Goal: Information Seeking & Learning: Learn about a topic

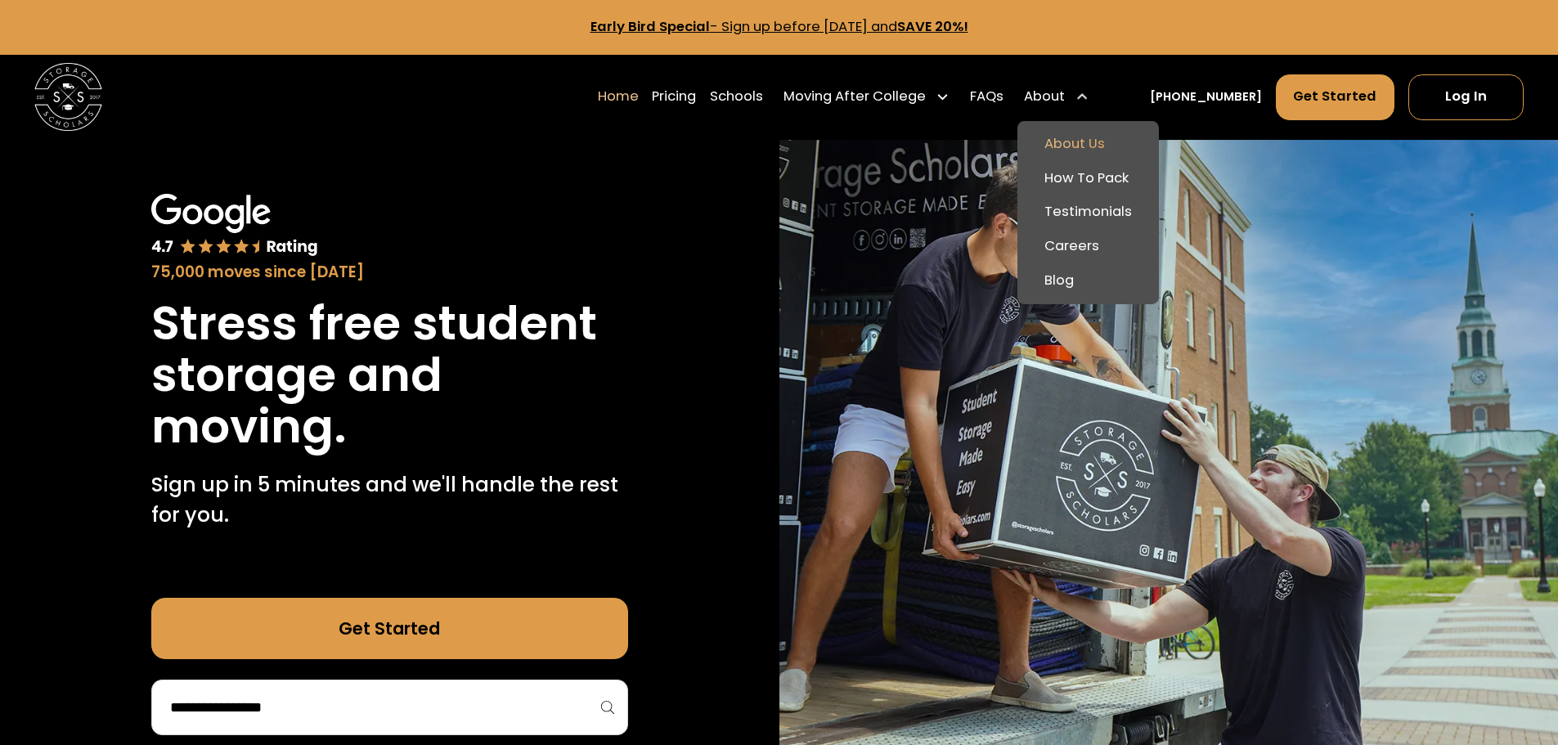
click at [1094, 137] on link "About Us" at bounding box center [1088, 145] width 128 height 34
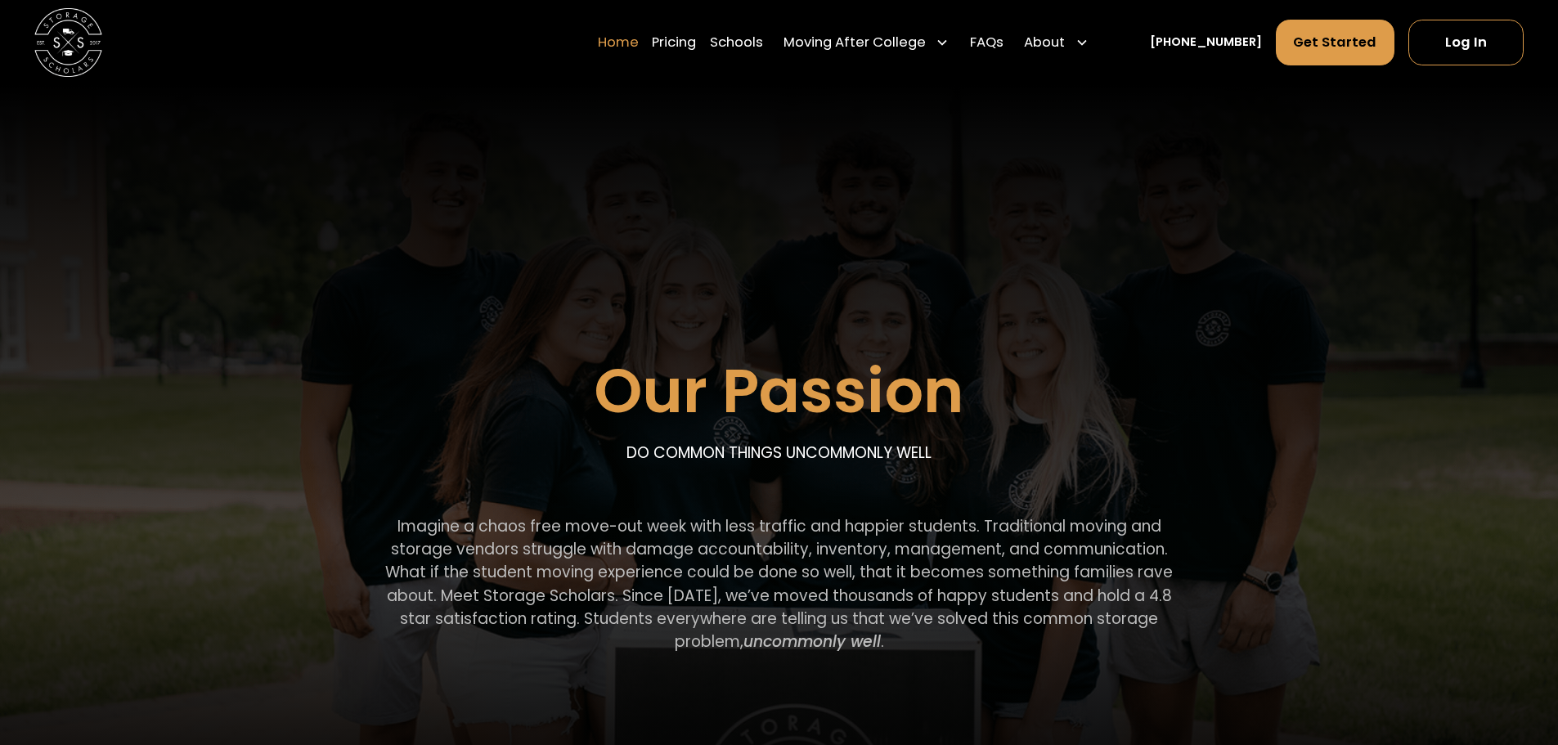
click at [639, 47] on link "Home" at bounding box center [618, 42] width 41 height 47
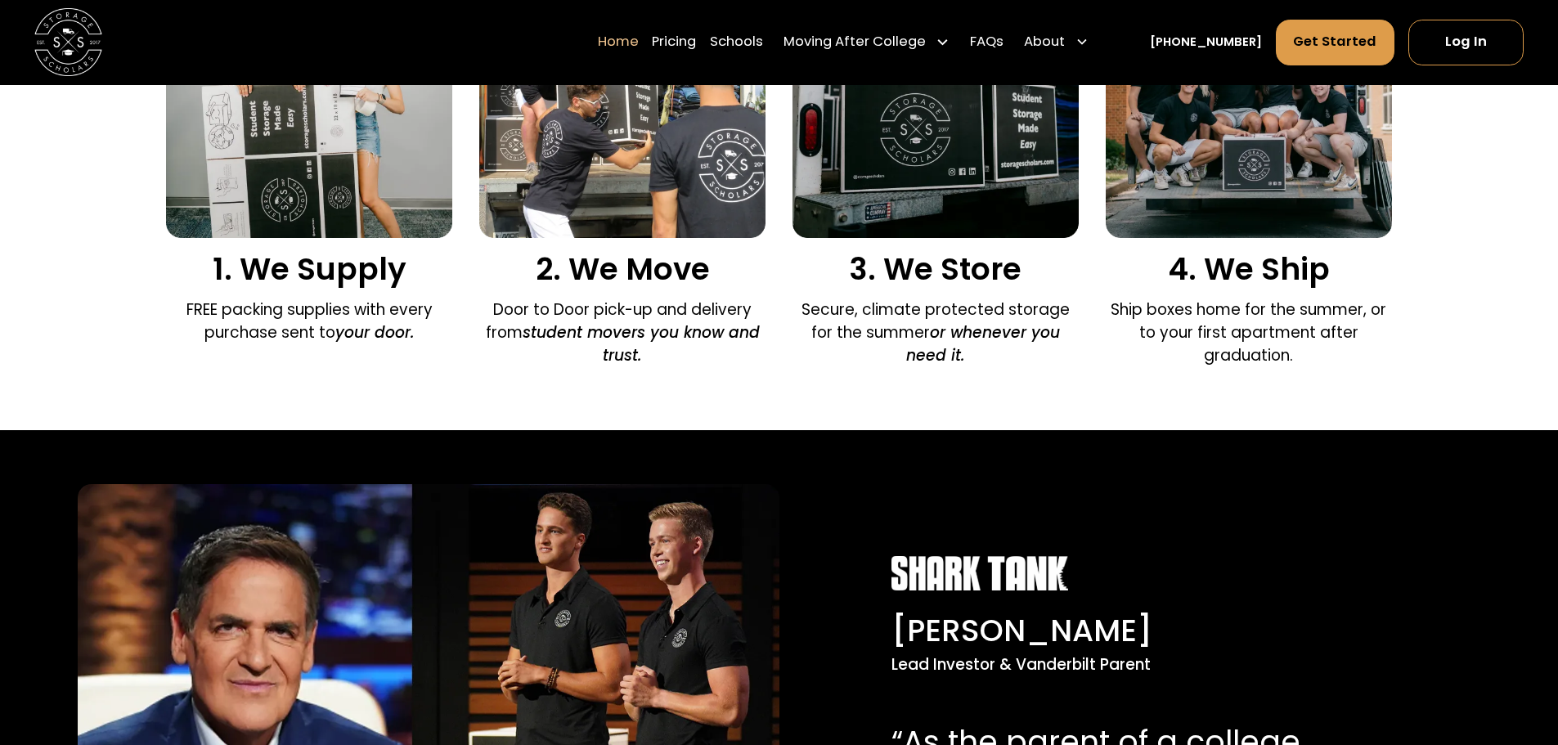
scroll to position [1636, 0]
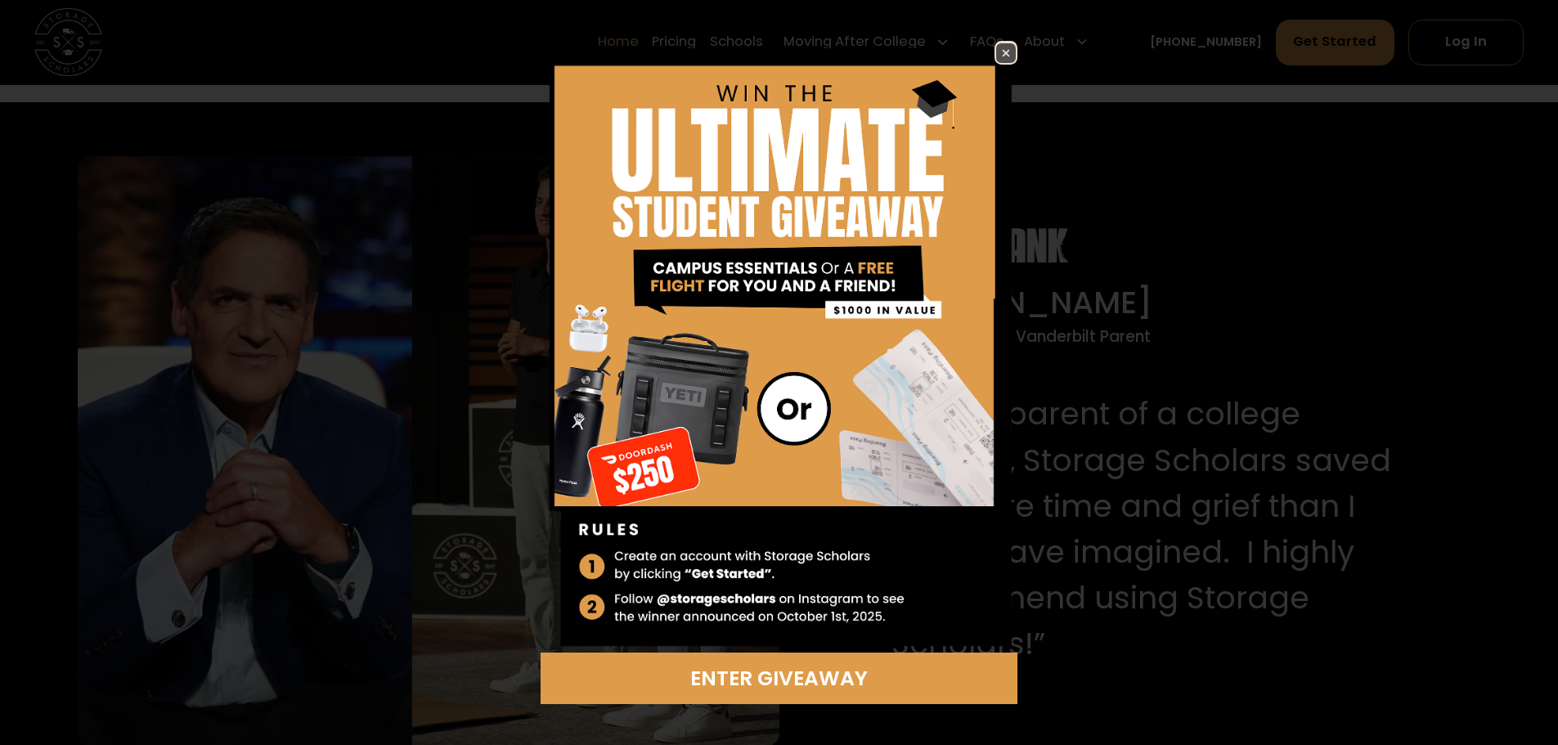
click at [1004, 47] on img at bounding box center [1006, 53] width 20 height 20
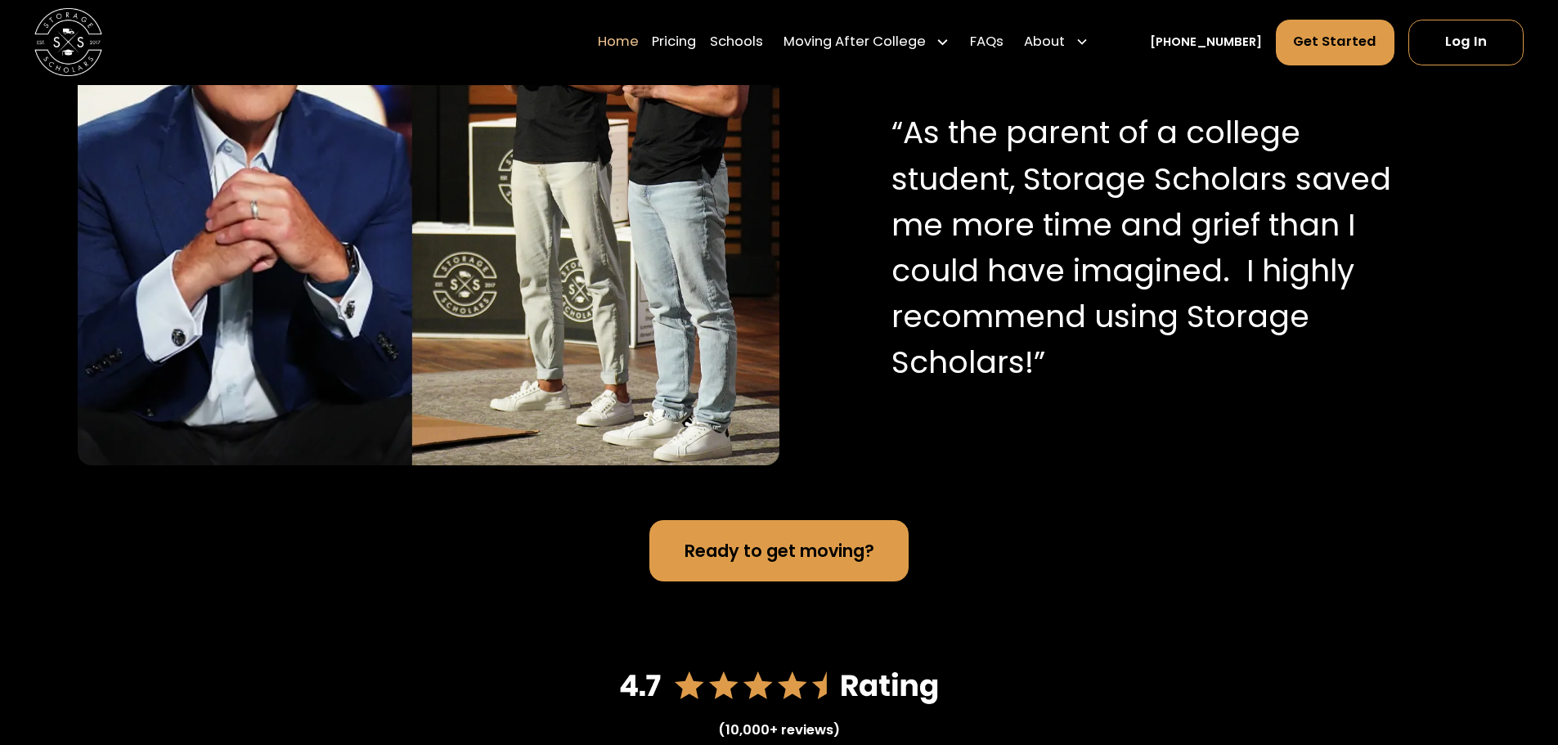
scroll to position [2290, 0]
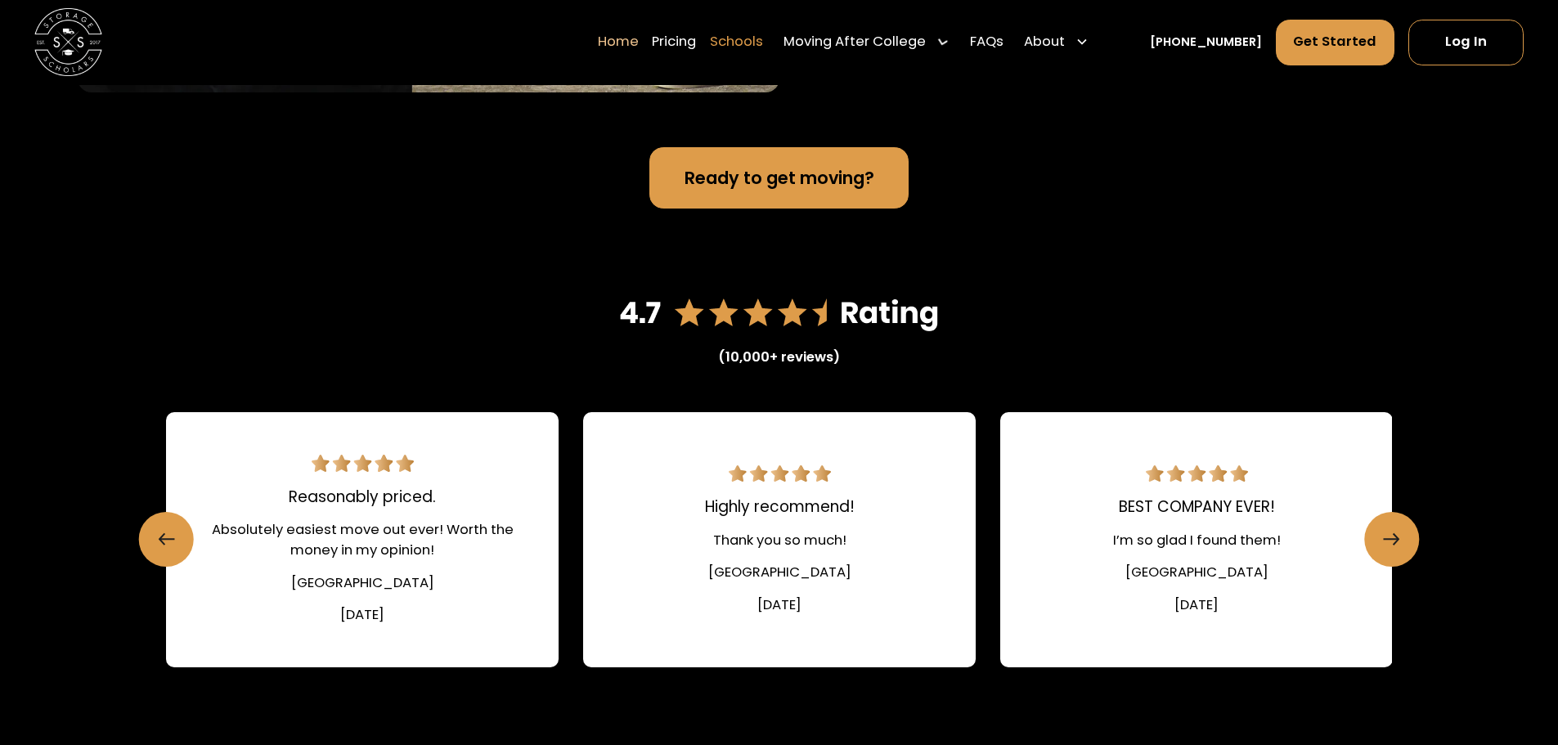
click at [763, 40] on link "Schools" at bounding box center [736, 42] width 53 height 47
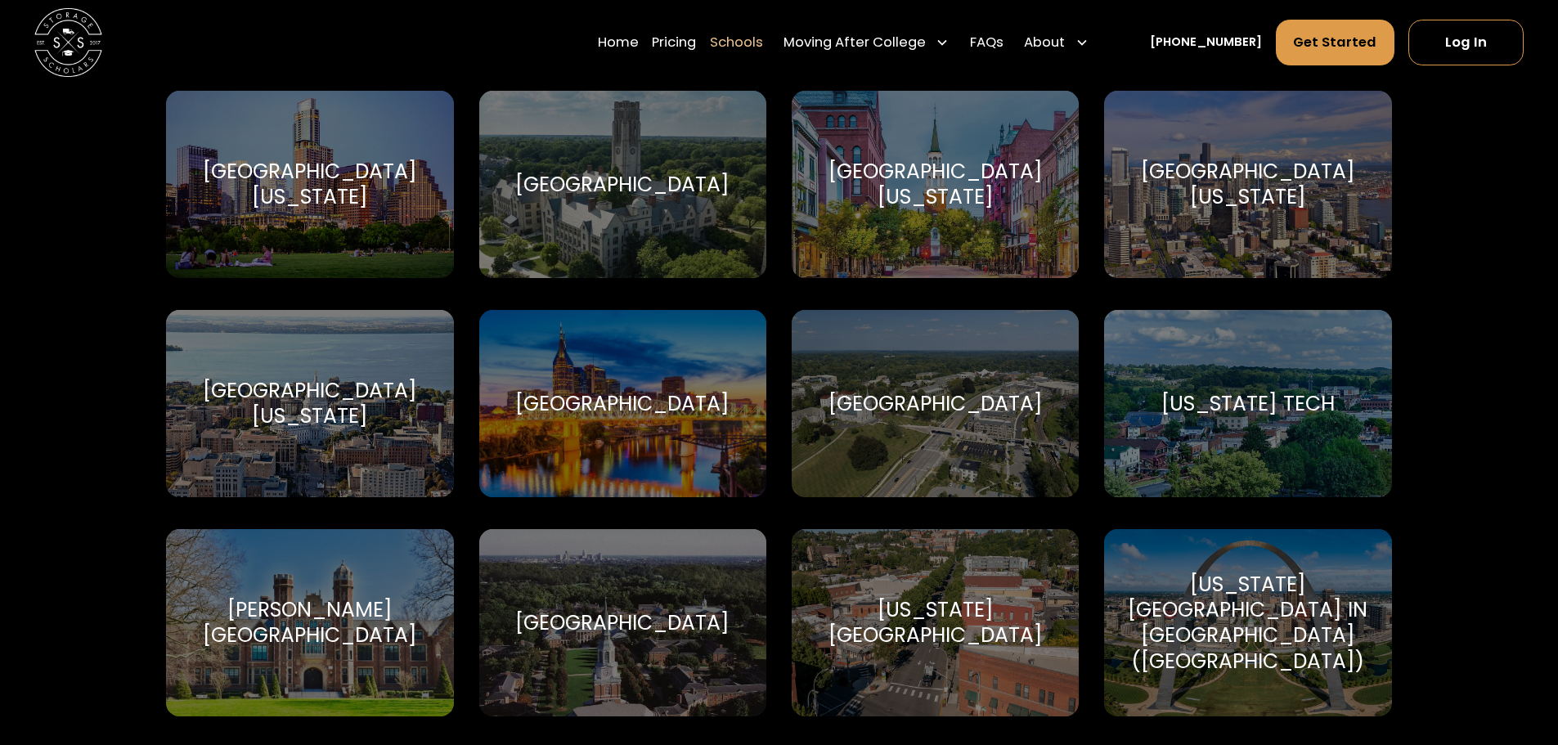
scroll to position [9488, 0]
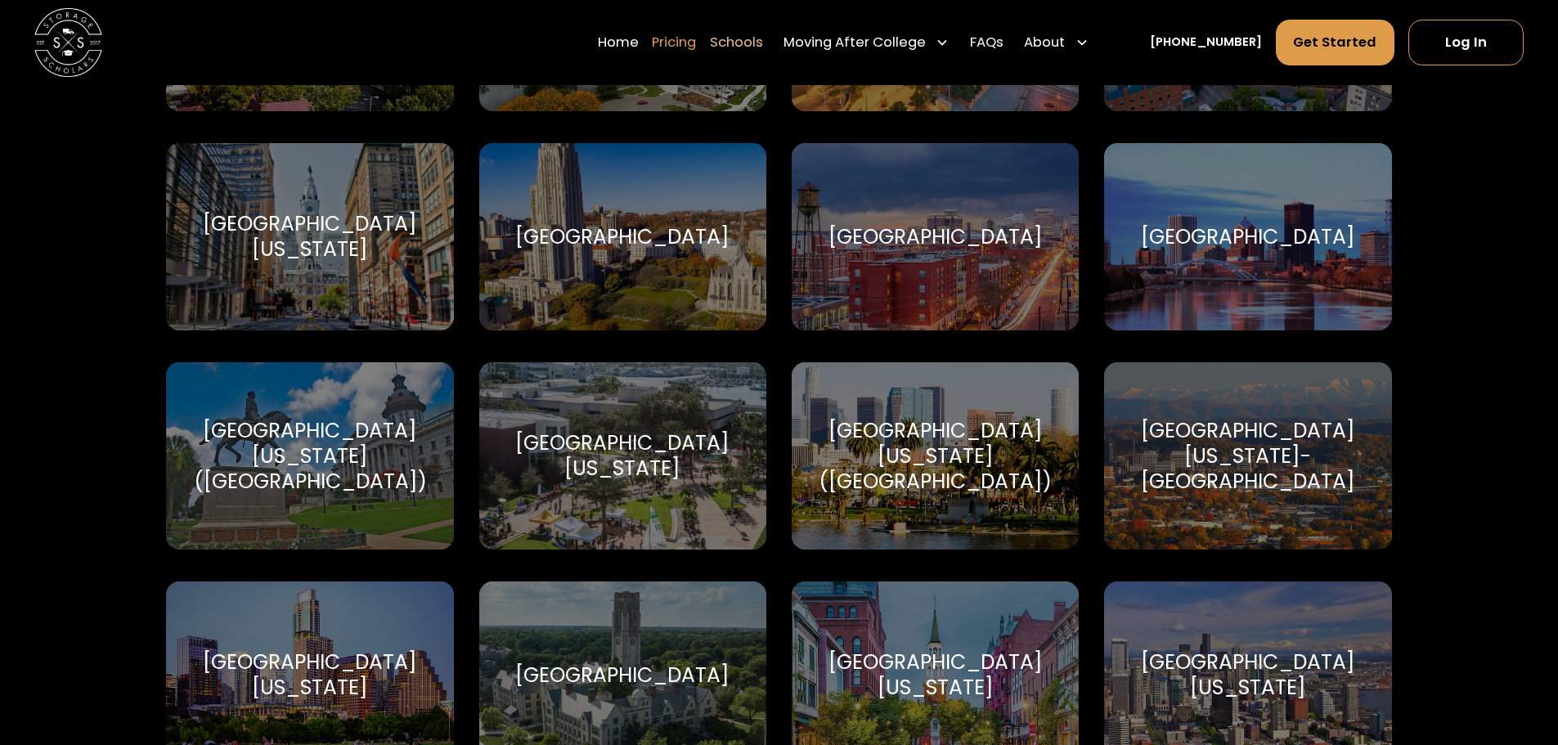
click at [696, 38] on link "Pricing" at bounding box center [674, 42] width 44 height 47
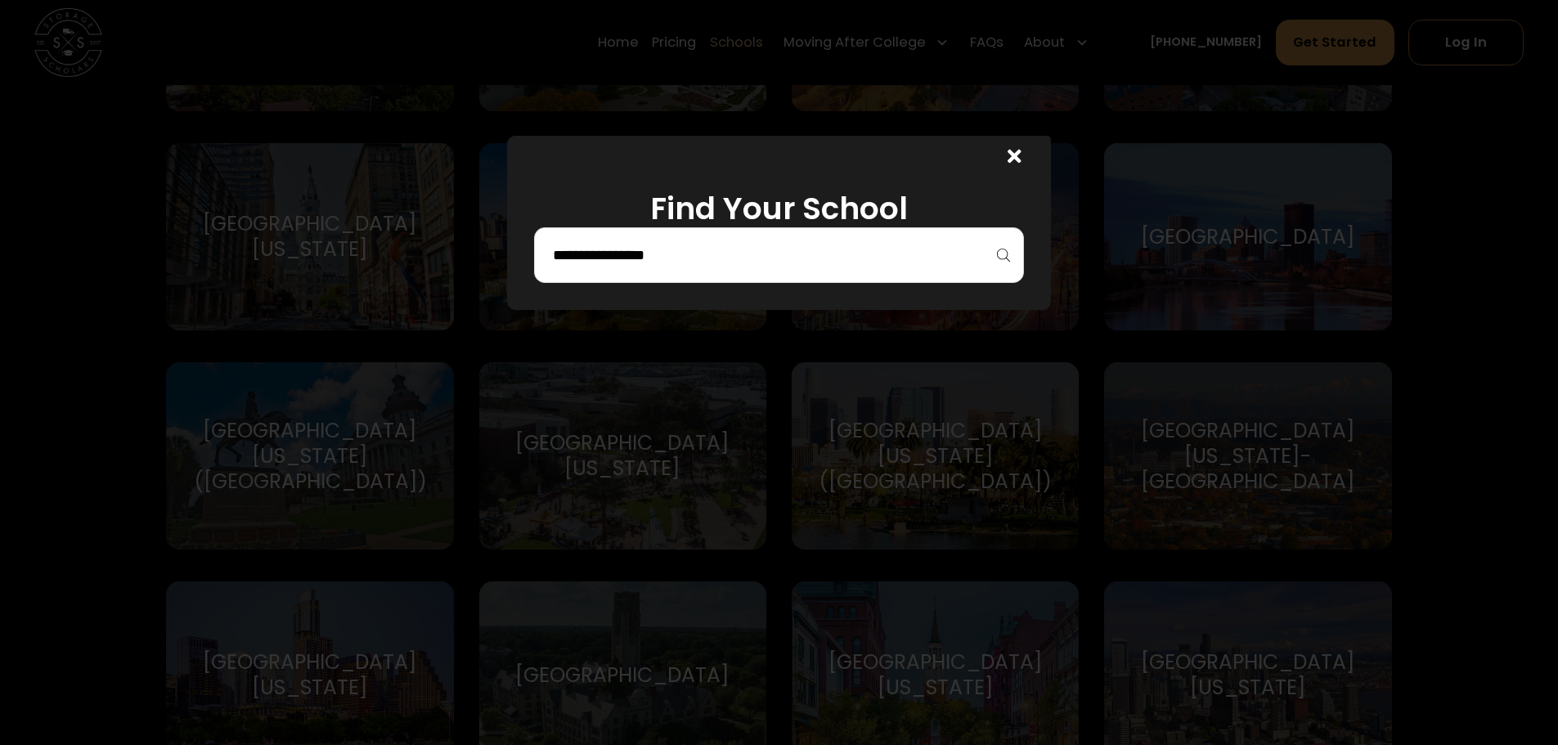
click at [842, 256] on input "search" at bounding box center [779, 255] width 456 height 28
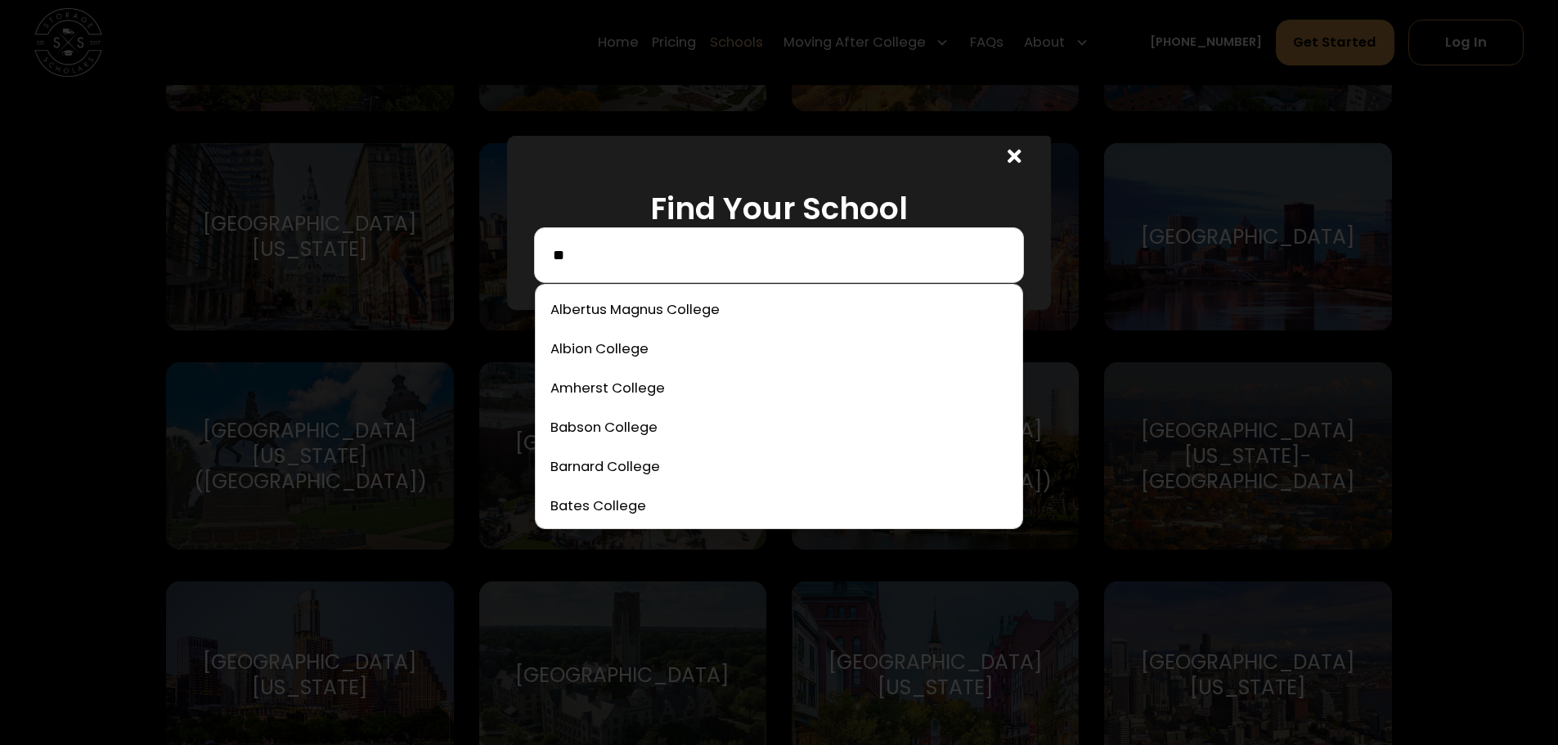
type input "*"
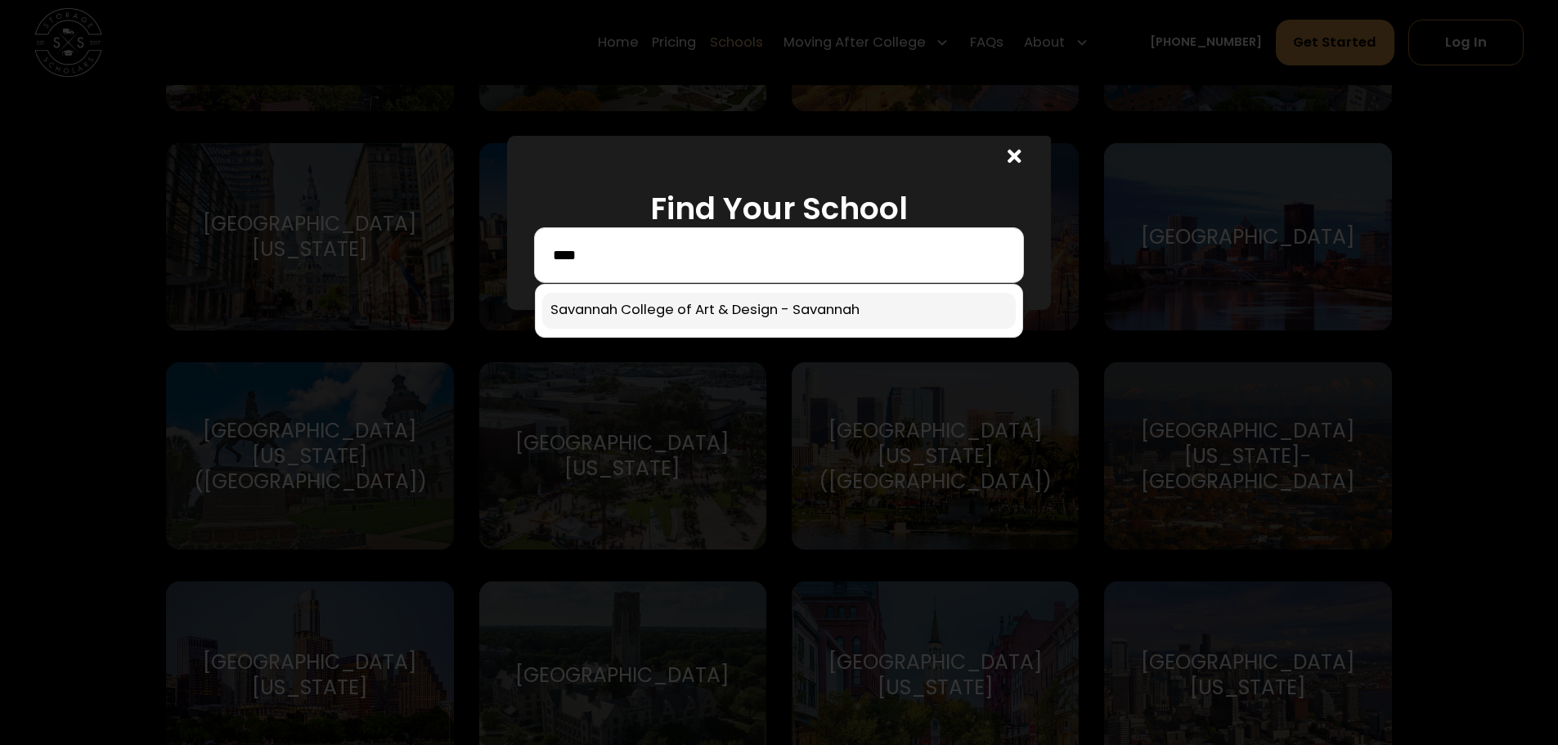
type input "****"
click at [847, 293] on link at bounding box center [779, 311] width 474 height 36
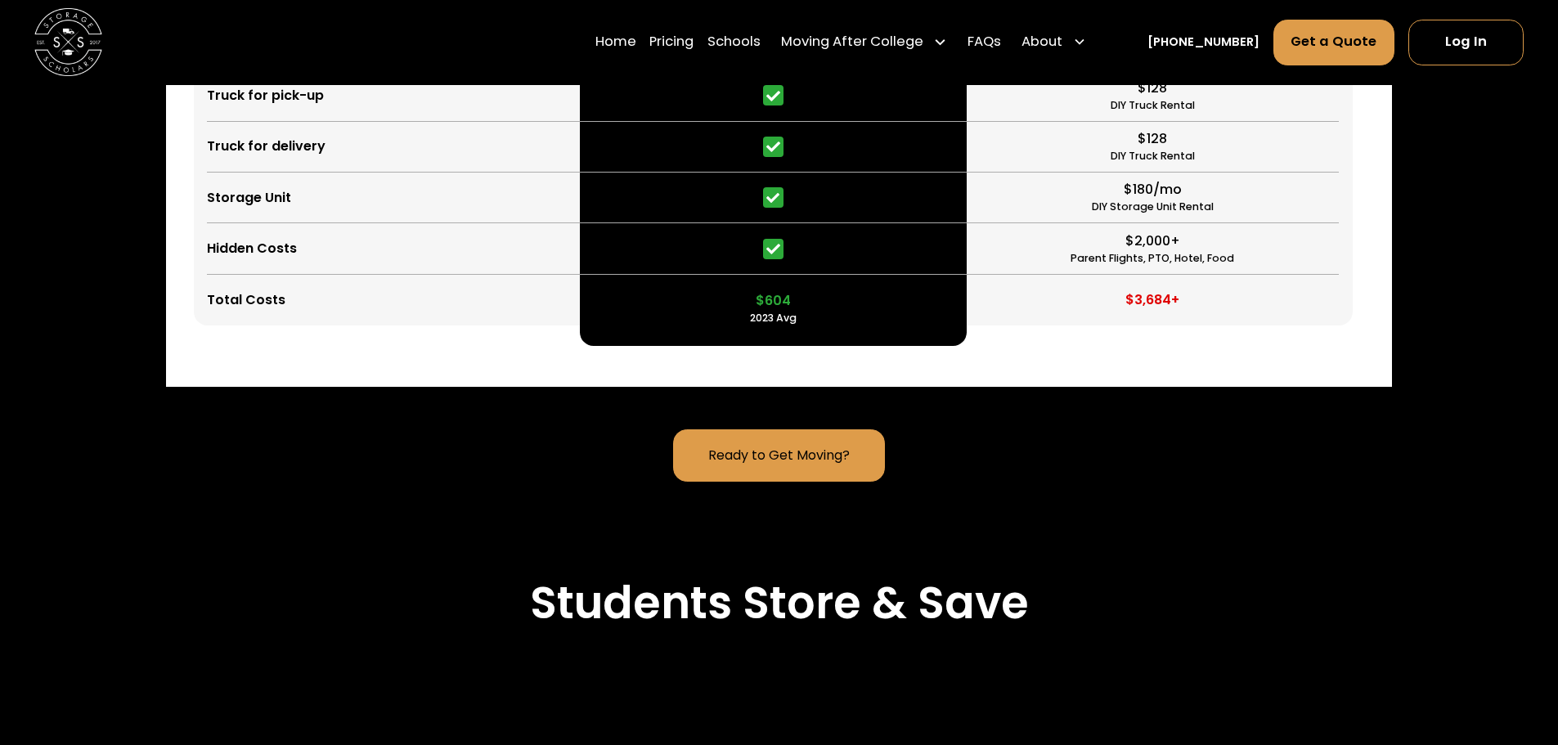
scroll to position [4408, 0]
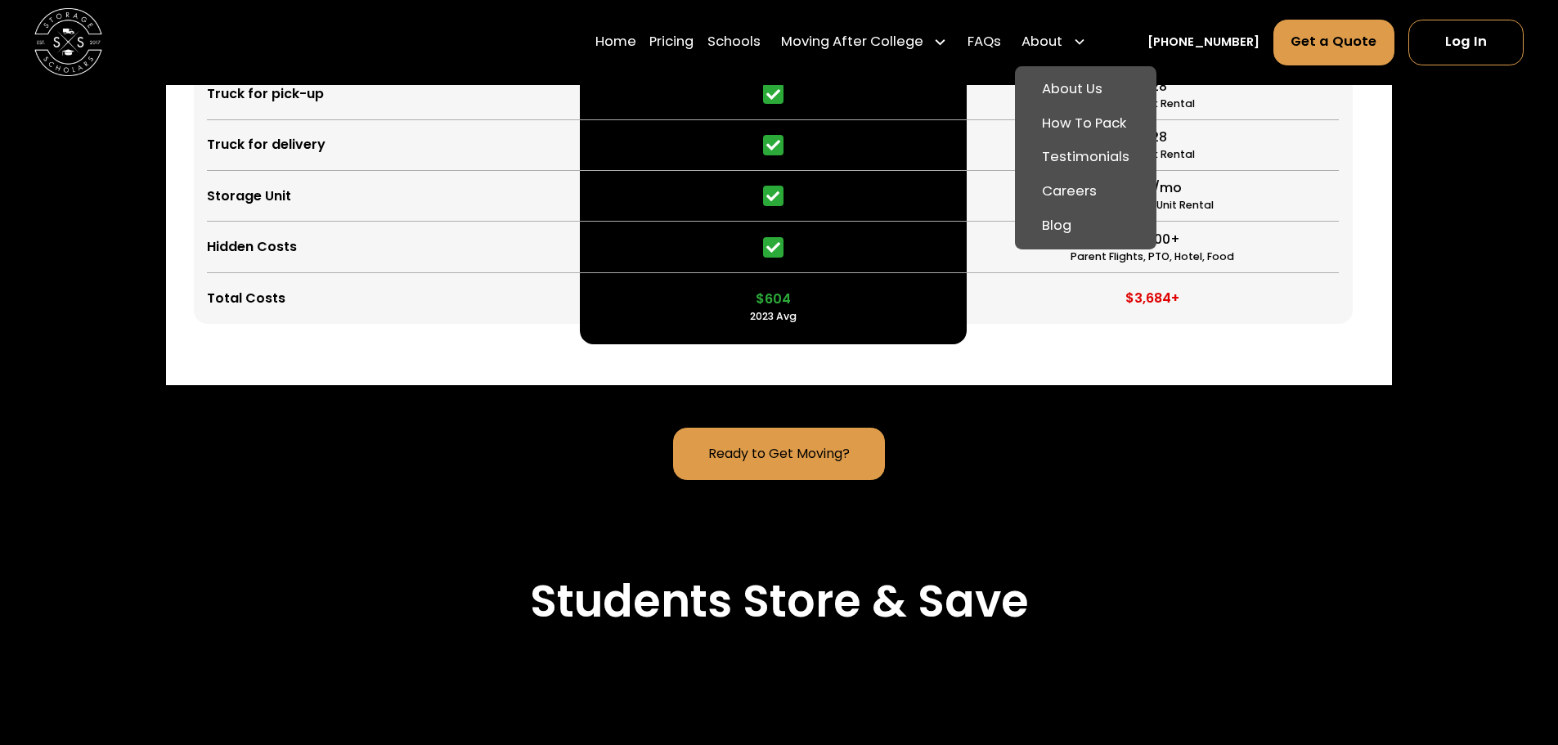
click at [1062, 34] on div "About" at bounding box center [1042, 43] width 41 height 20
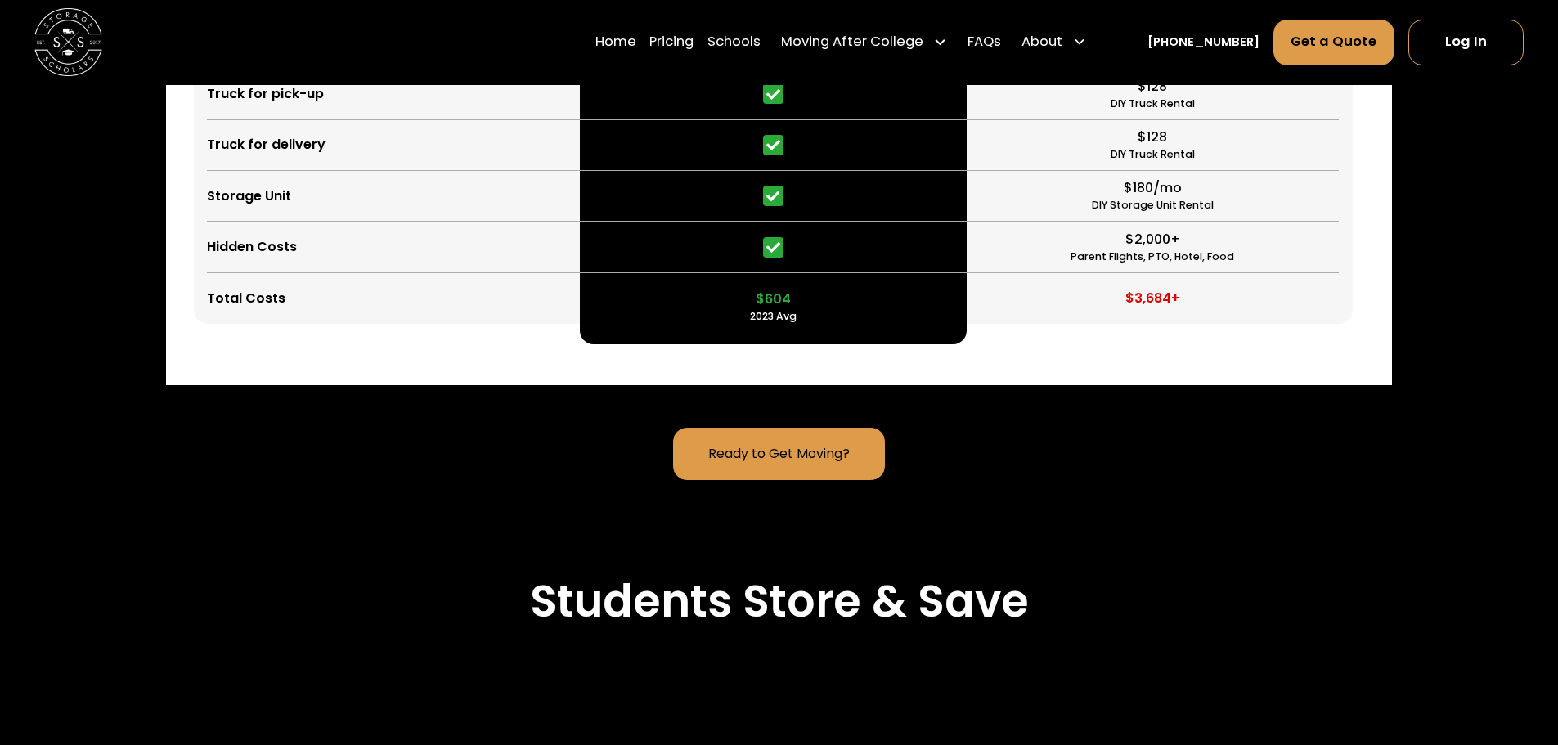
click at [1087, 37] on icon at bounding box center [1080, 43] width 14 height 14
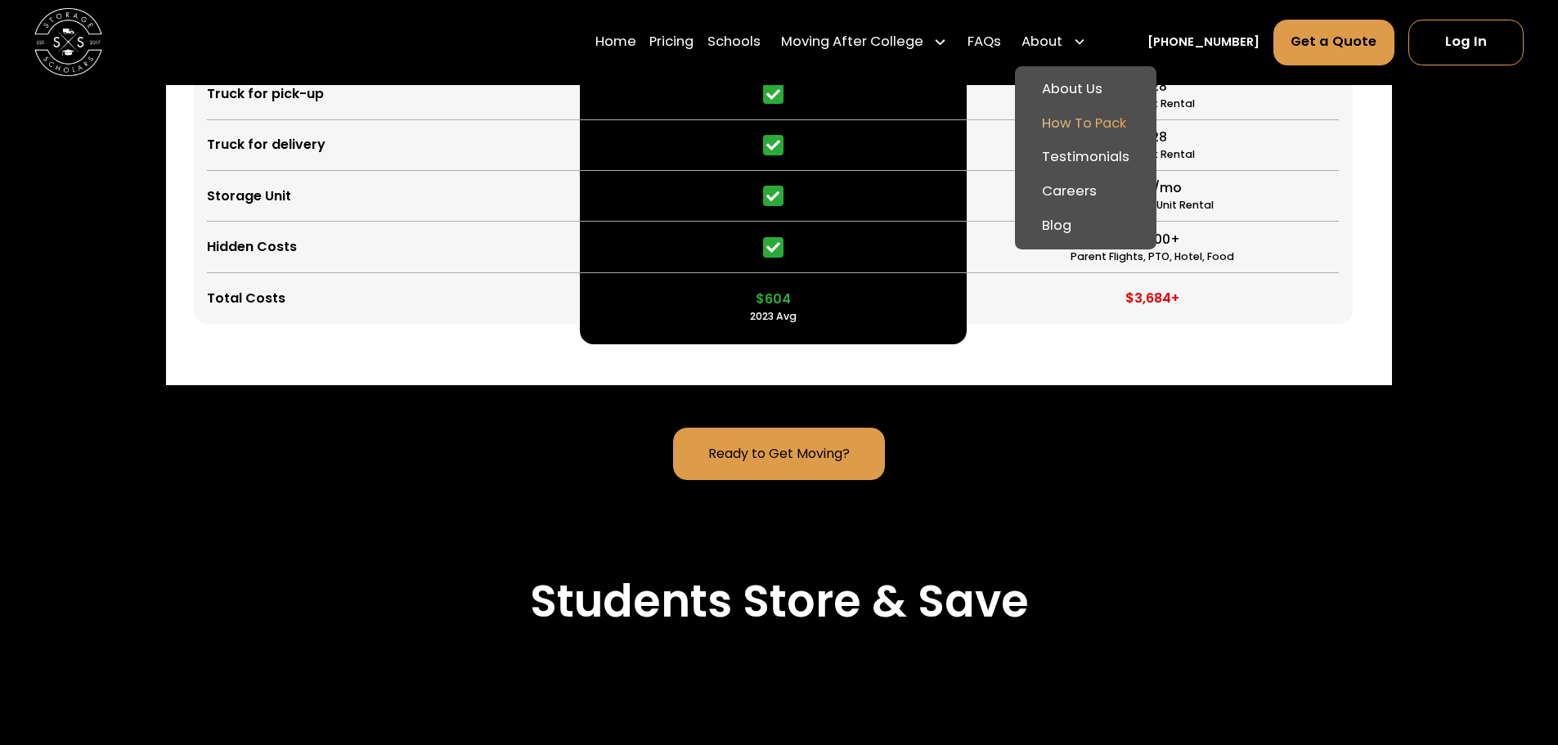
click at [1103, 119] on link "How To Pack" at bounding box center [1086, 124] width 128 height 34
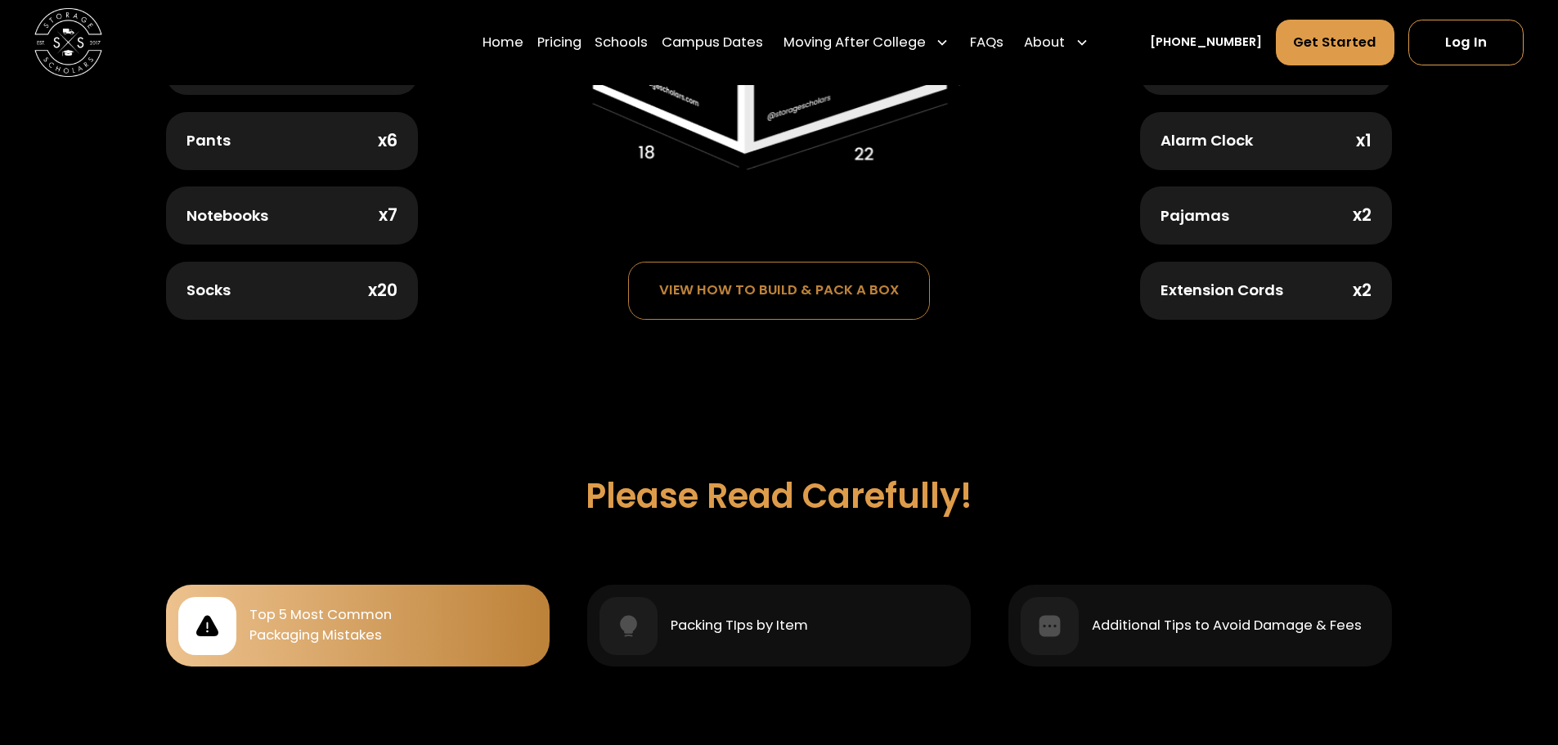
scroll to position [573, 0]
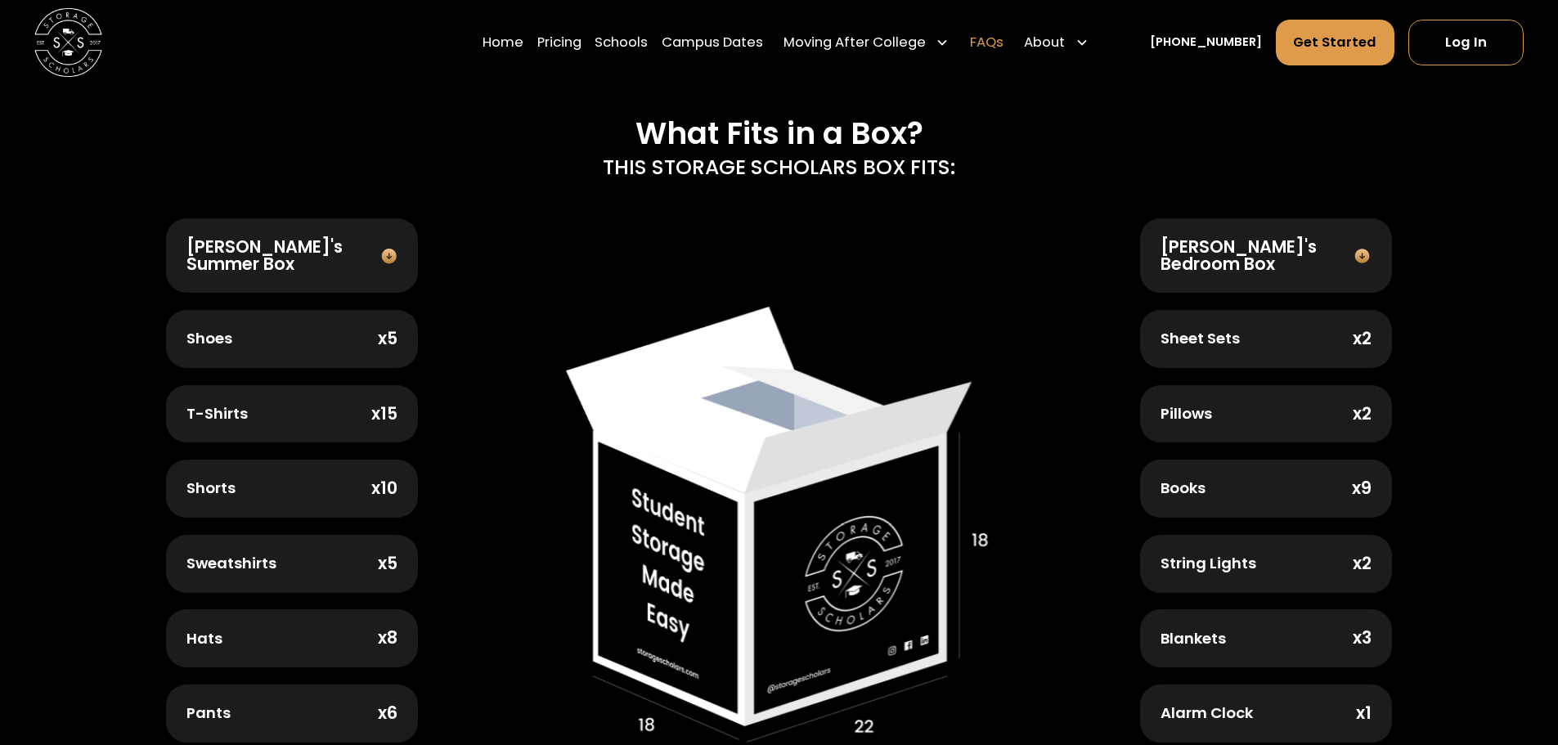
click at [1004, 37] on link "FAQs" at bounding box center [987, 42] width 34 height 47
click at [743, 41] on link "Campus Dates" at bounding box center [712, 42] width 101 height 47
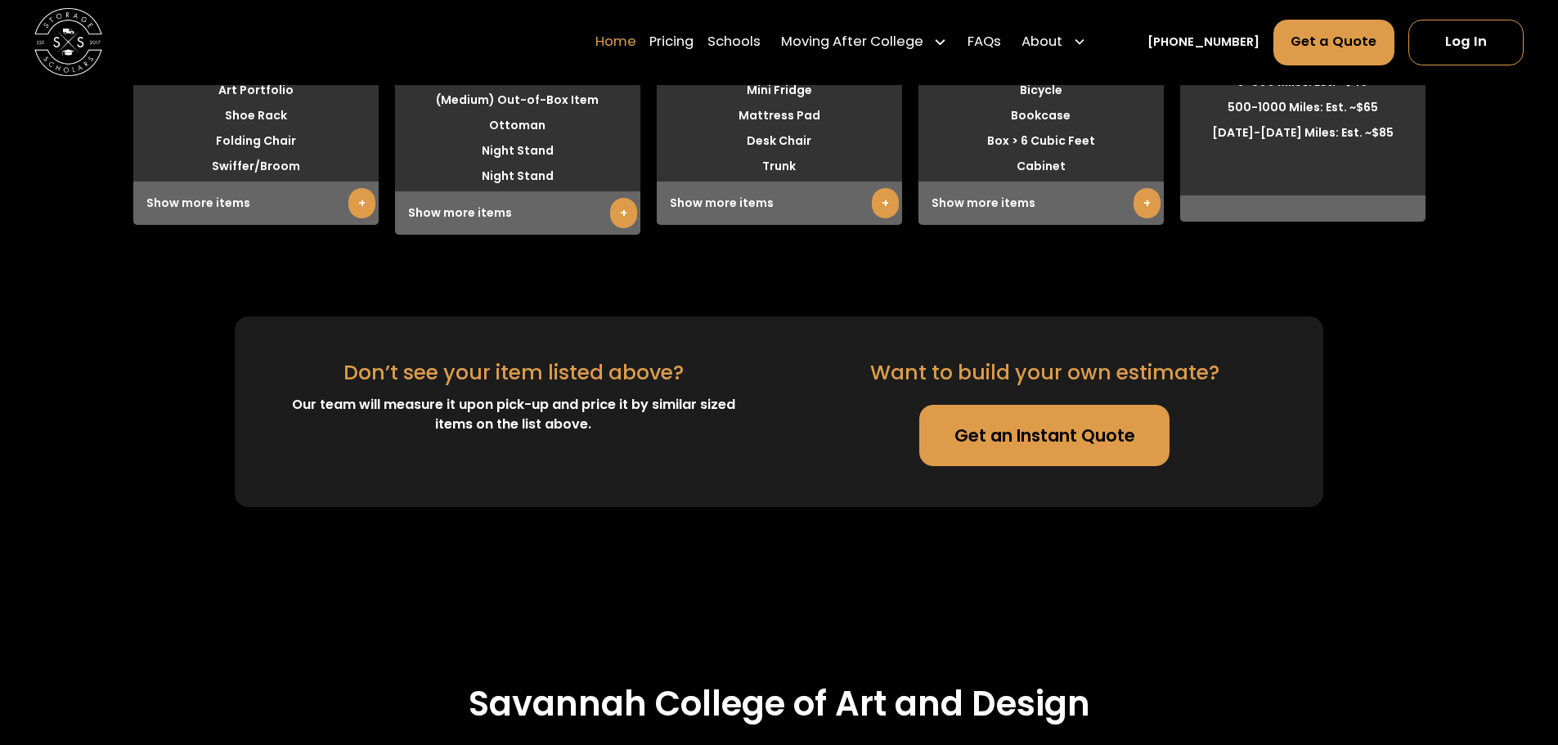
click at [636, 47] on link "Home" at bounding box center [615, 42] width 41 height 47
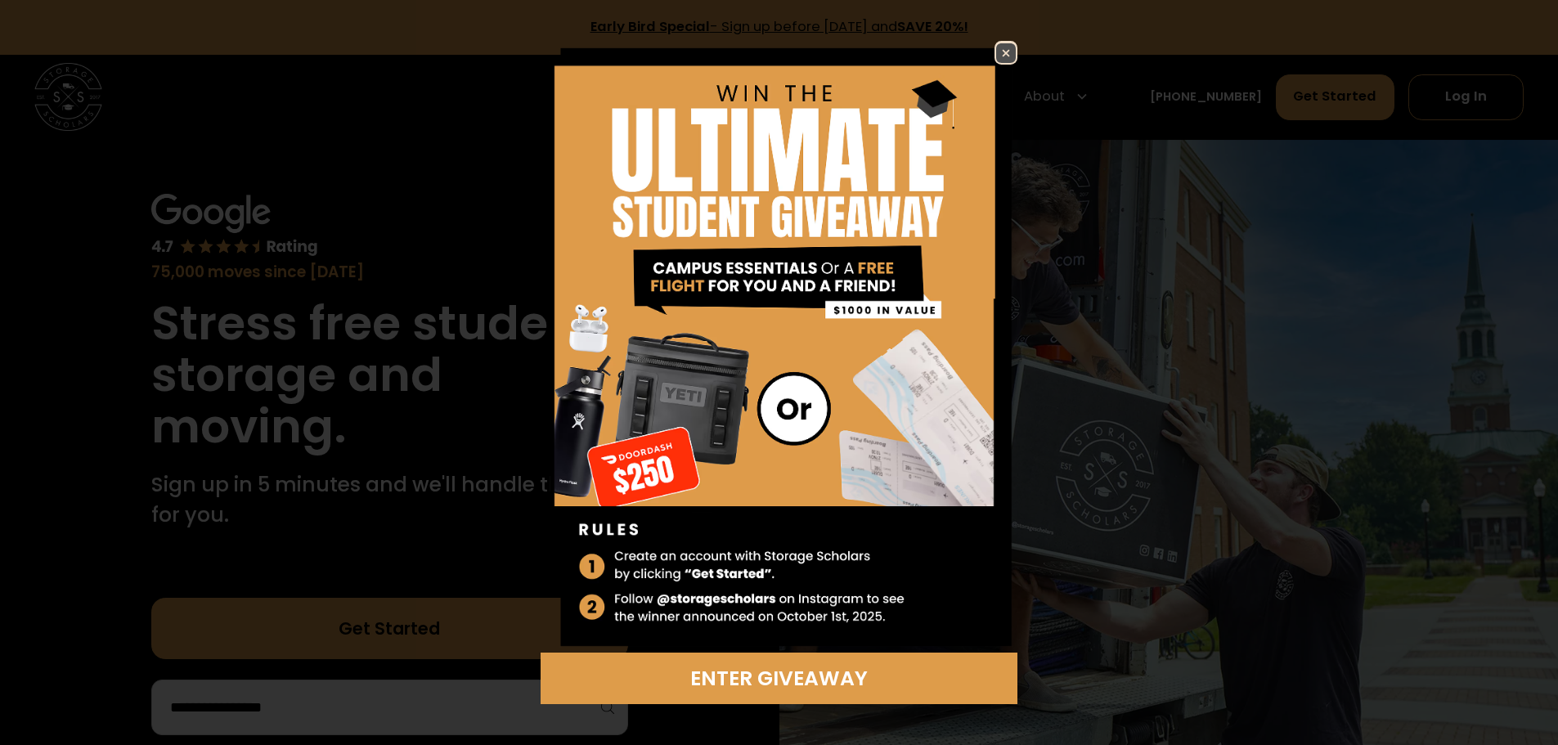
click at [1001, 53] on img at bounding box center [1006, 53] width 20 height 20
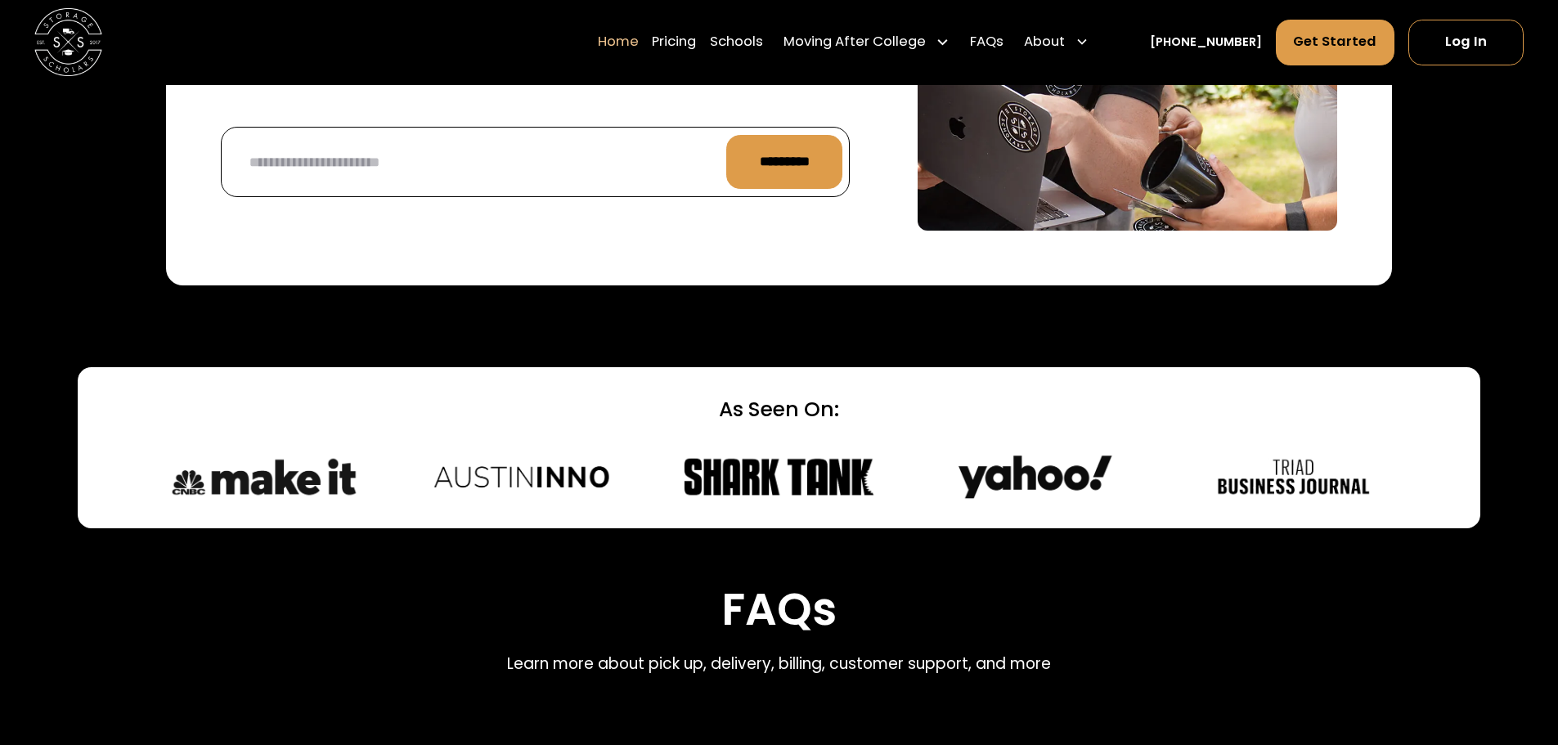
scroll to position [4417, 0]
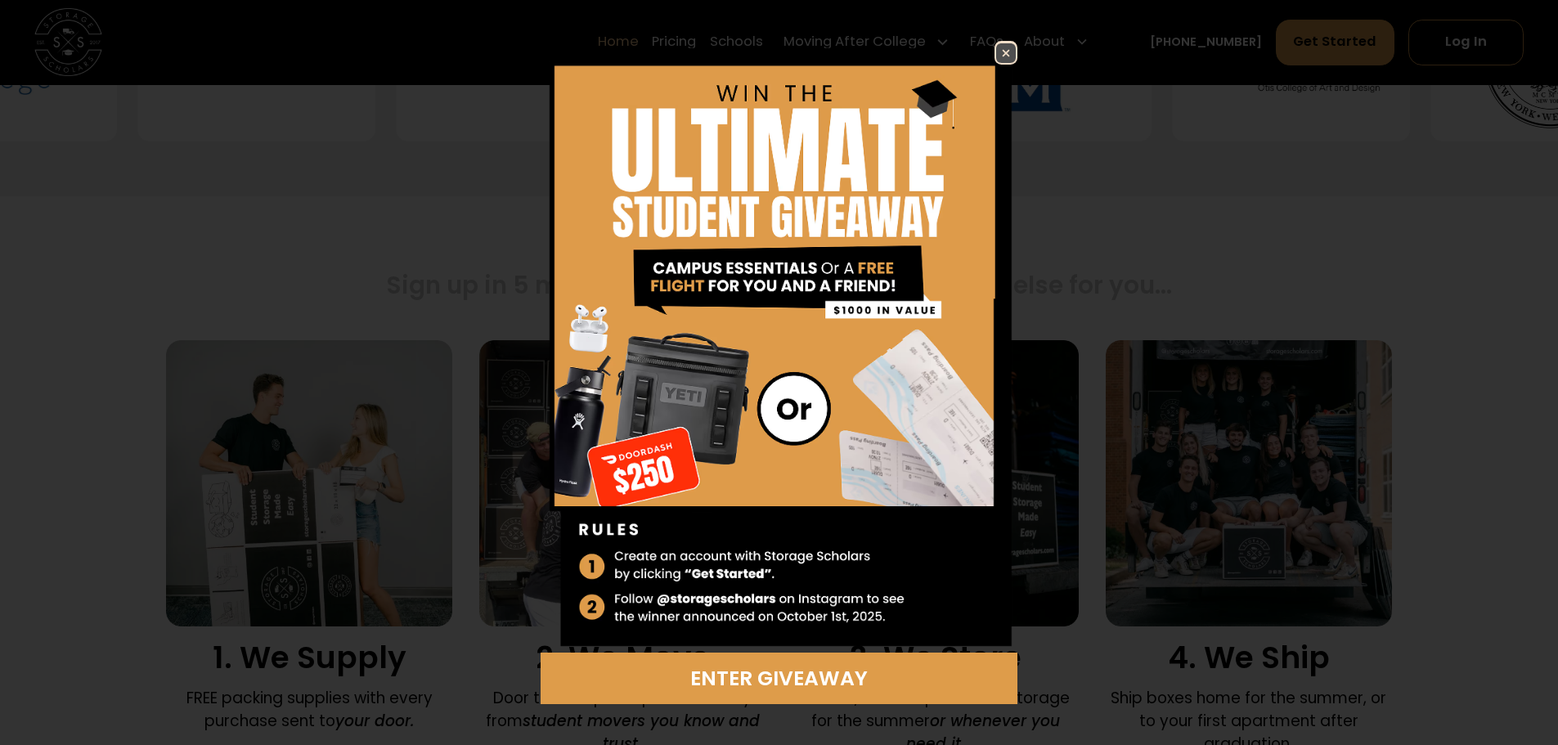
scroll to position [1145, 0]
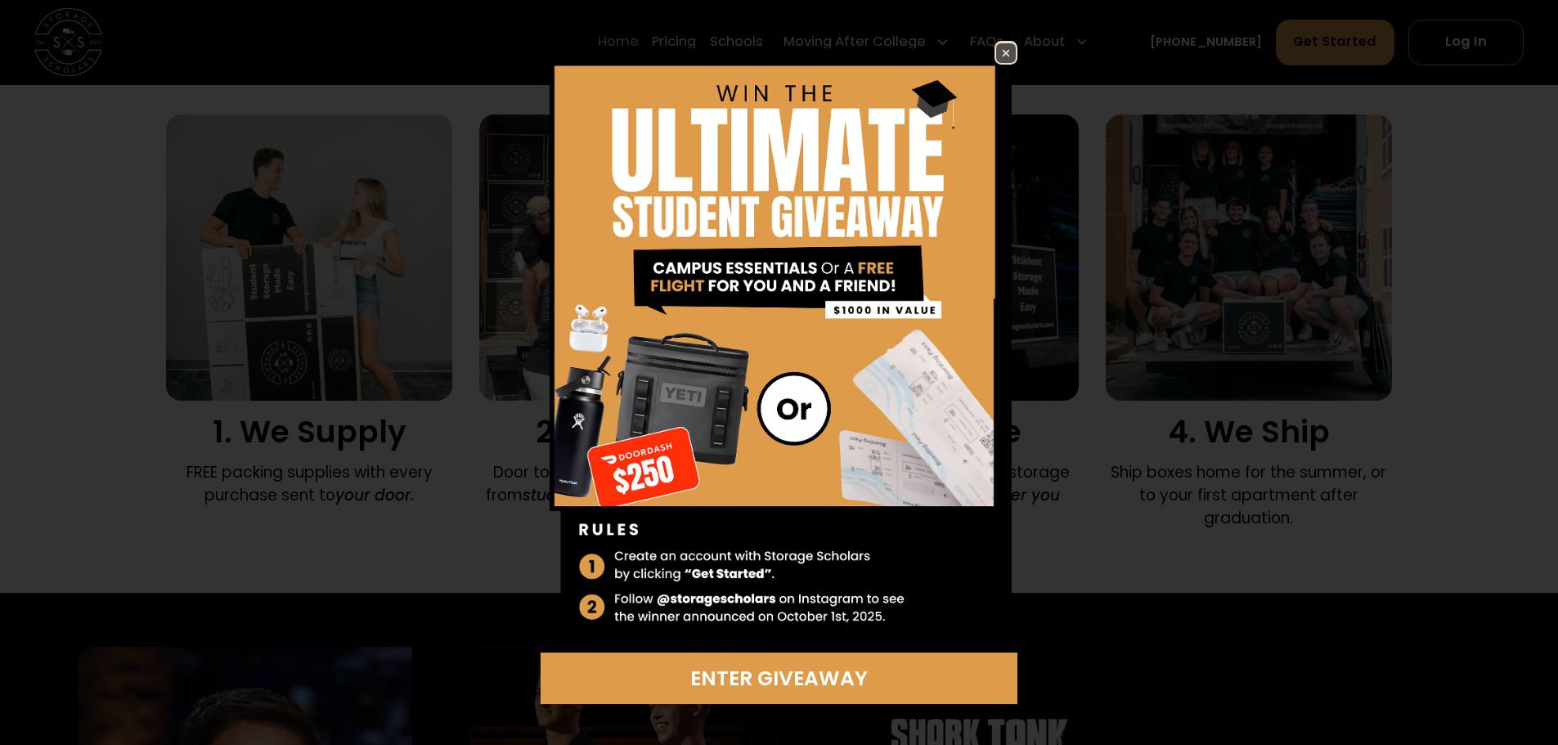
click at [1001, 57] on img at bounding box center [1006, 53] width 20 height 20
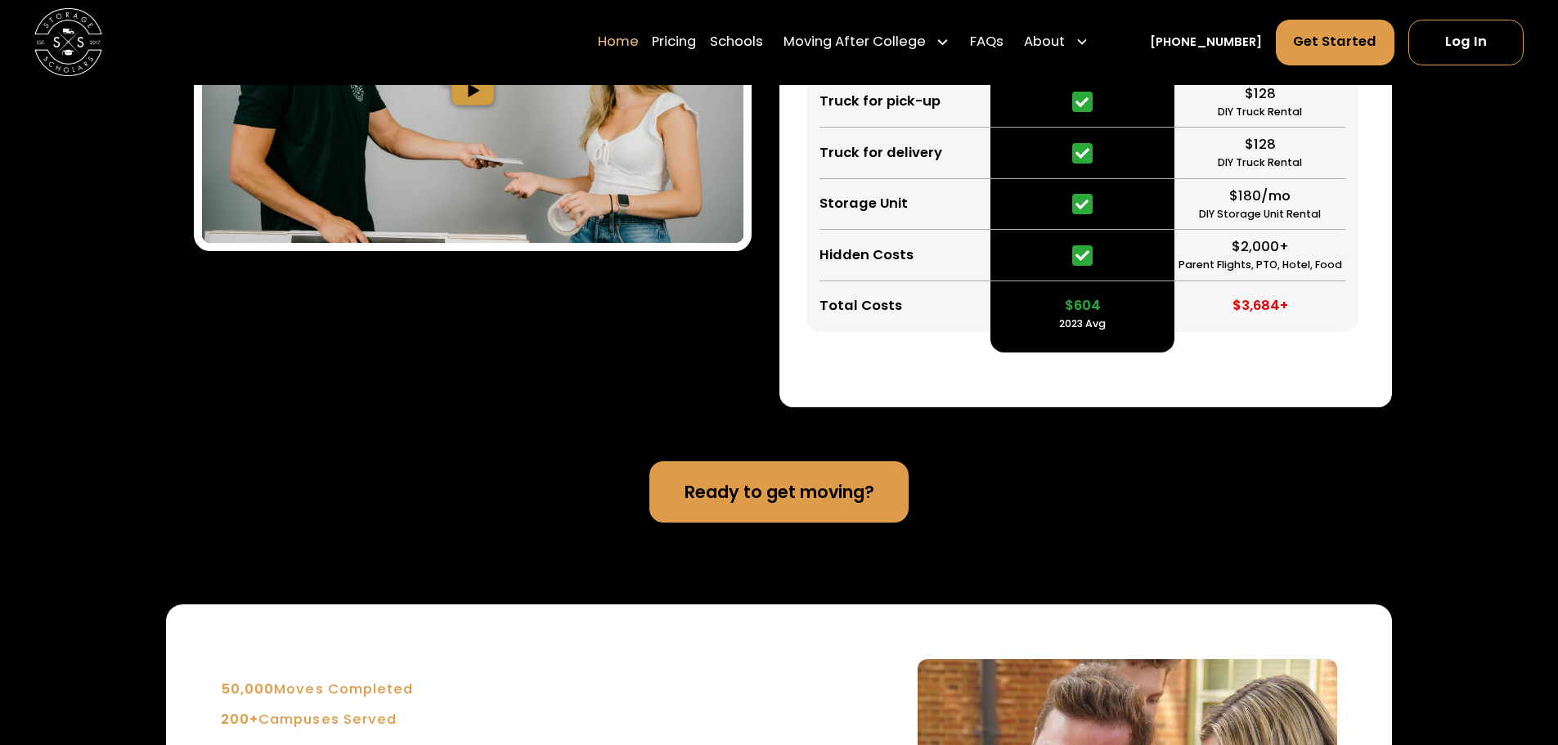
scroll to position [3272, 0]
